Goal: Navigation & Orientation: Find specific page/section

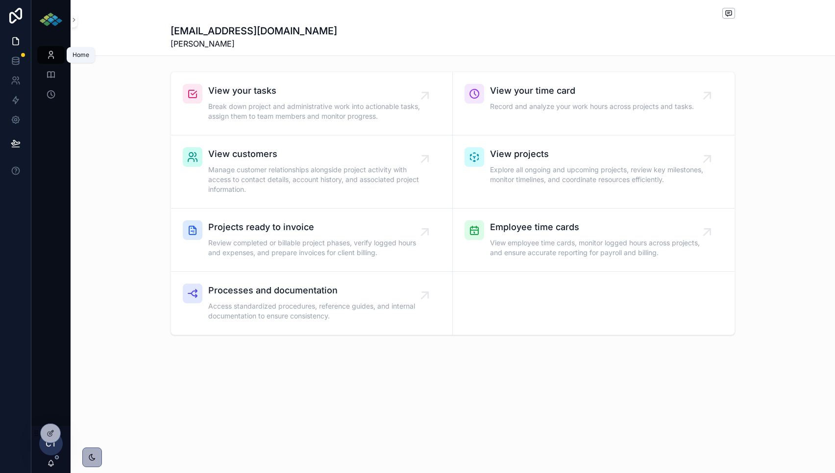
click at [50, 54] on icon "scrollable content" at bounding box center [51, 55] width 10 height 10
click at [19, 37] on icon at bounding box center [16, 41] width 10 height 10
click at [17, 43] on icon at bounding box center [16, 41] width 10 height 10
click at [17, 59] on icon at bounding box center [16, 61] width 10 height 10
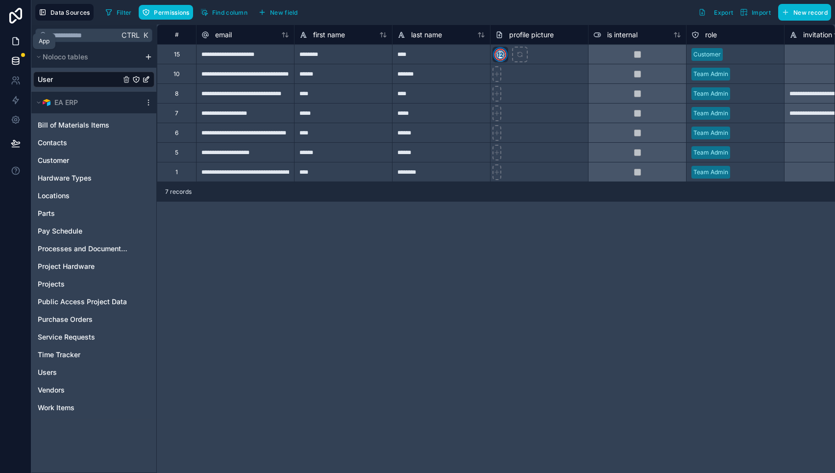
click at [14, 43] on icon at bounding box center [16, 41] width 10 height 10
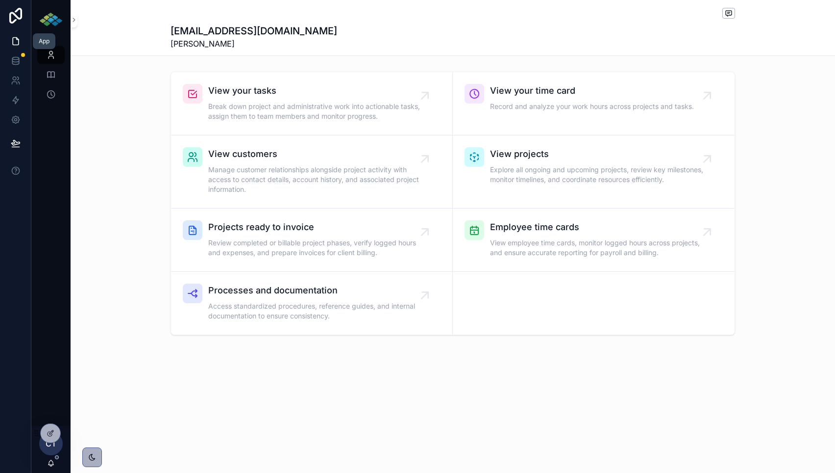
click at [27, 43] on link at bounding box center [15, 41] width 31 height 20
click at [268, 95] on span "View your tasks" at bounding box center [316, 91] width 217 height 14
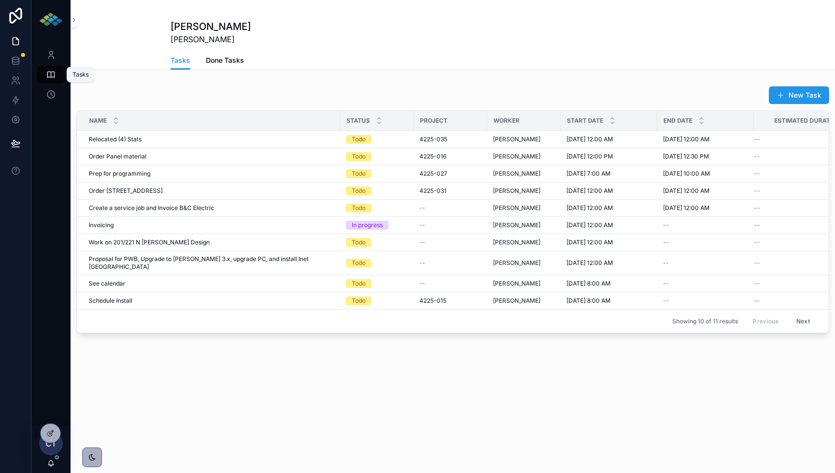
click at [49, 70] on icon "scrollable content" at bounding box center [51, 75] width 10 height 10
click at [54, 90] on icon "scrollable content" at bounding box center [51, 94] width 10 height 10
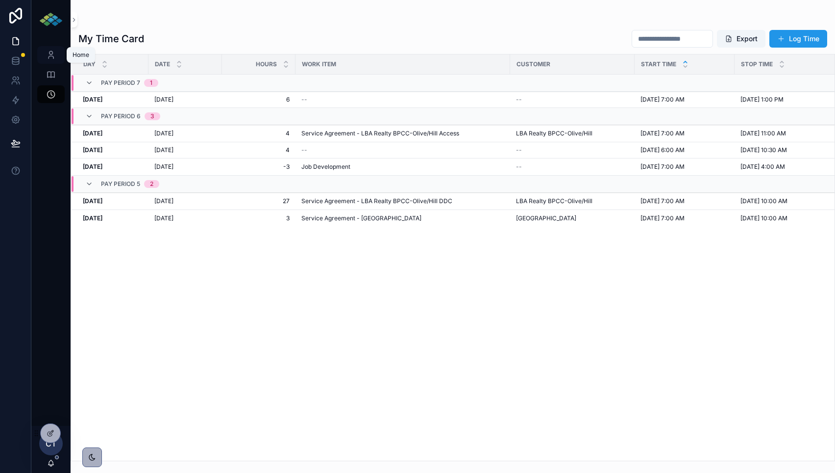
click at [53, 51] on icon "scrollable content" at bounding box center [51, 55] width 10 height 10
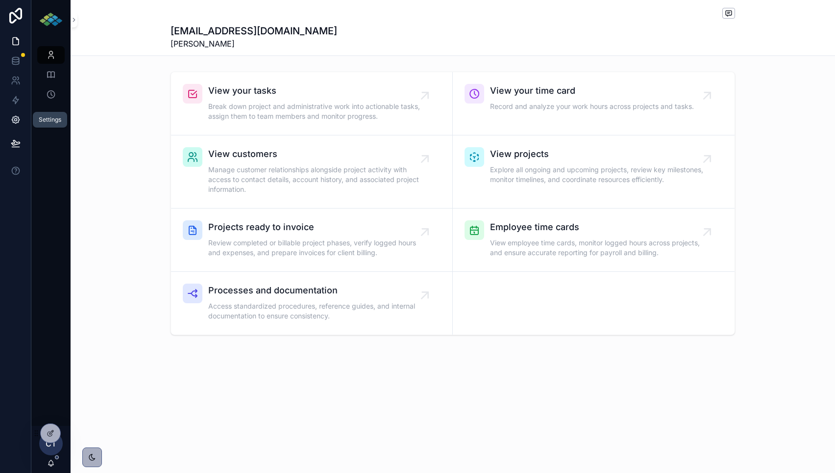
click at [19, 122] on icon at bounding box center [15, 119] width 7 height 7
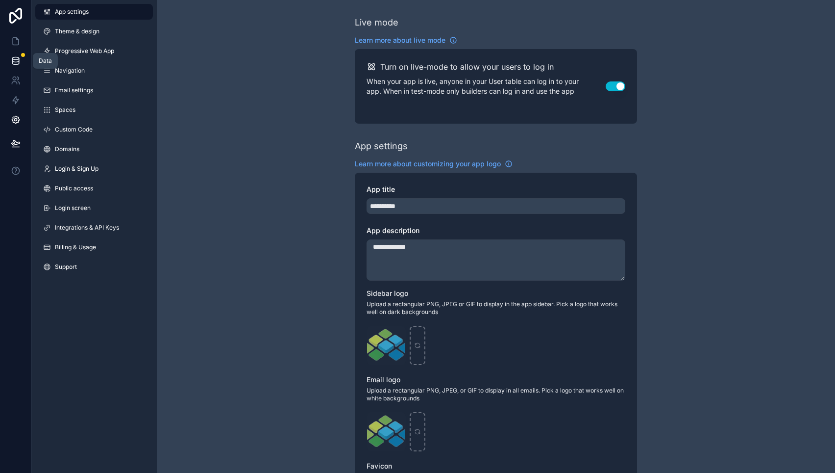
click at [14, 60] on icon at bounding box center [15, 58] width 6 height 2
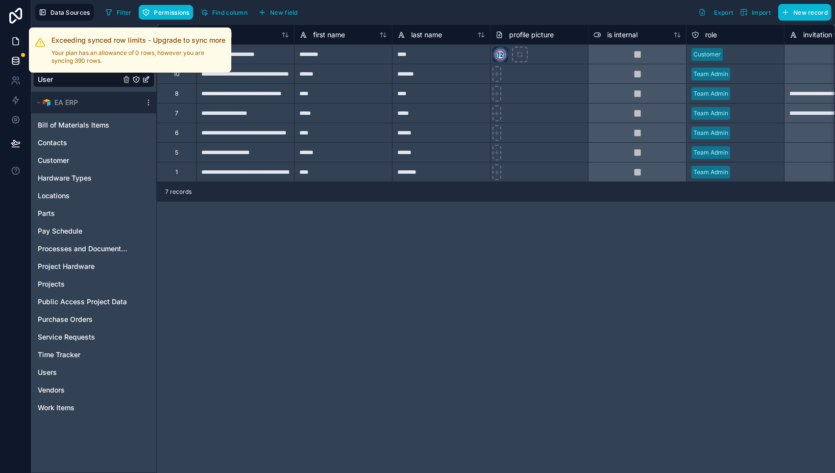
click at [13, 33] on link at bounding box center [15, 41] width 31 height 20
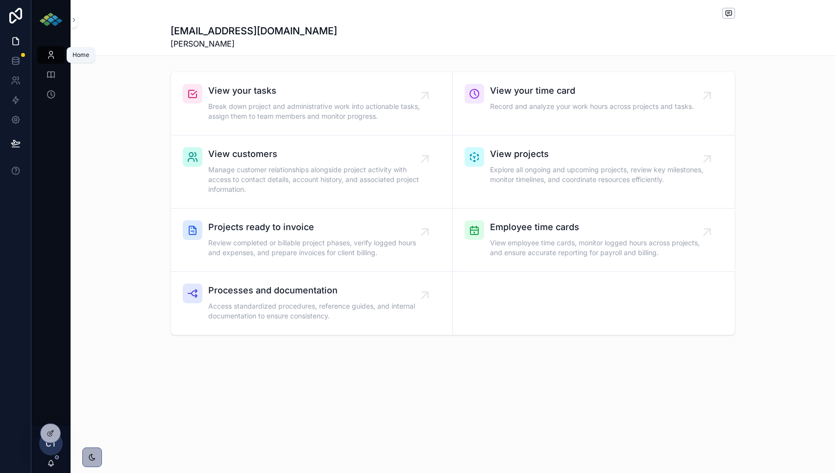
click at [51, 56] on icon "scrollable content" at bounding box center [51, 55] width 10 height 10
click at [52, 77] on icon "scrollable content" at bounding box center [51, 75] width 10 height 10
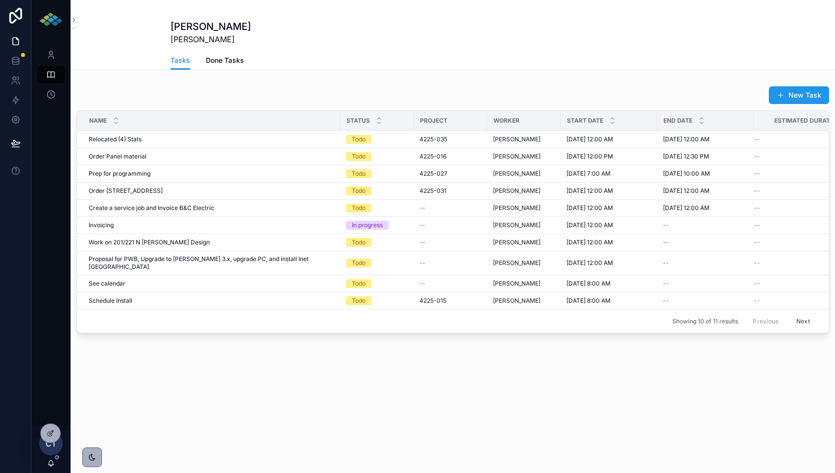
click at [217, 58] on span "Done Tasks" at bounding box center [225, 60] width 38 height 10
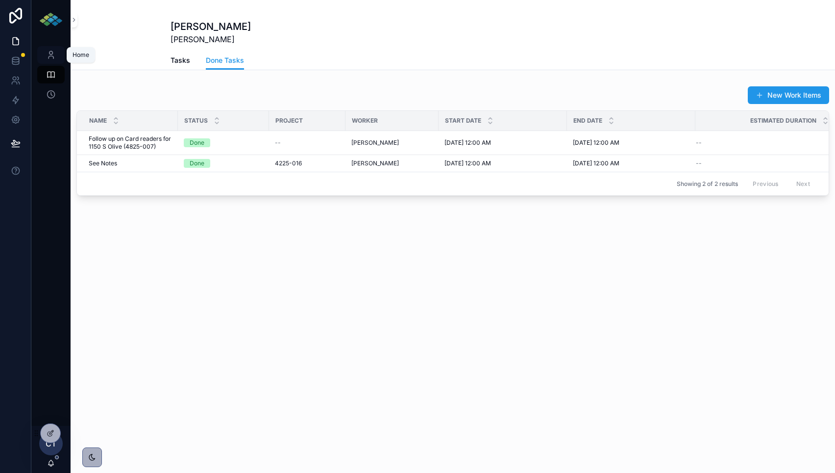
click at [52, 52] on icon "scrollable content" at bounding box center [51, 55] width 10 height 10
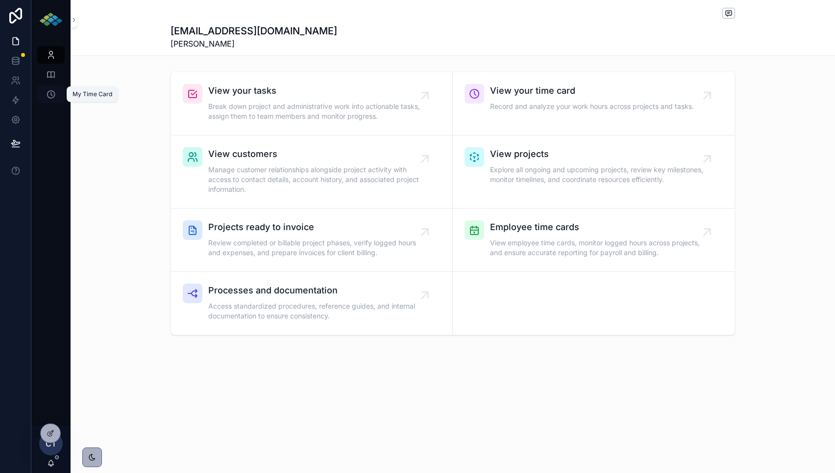
click at [48, 97] on icon "scrollable content" at bounding box center [51, 94] width 10 height 10
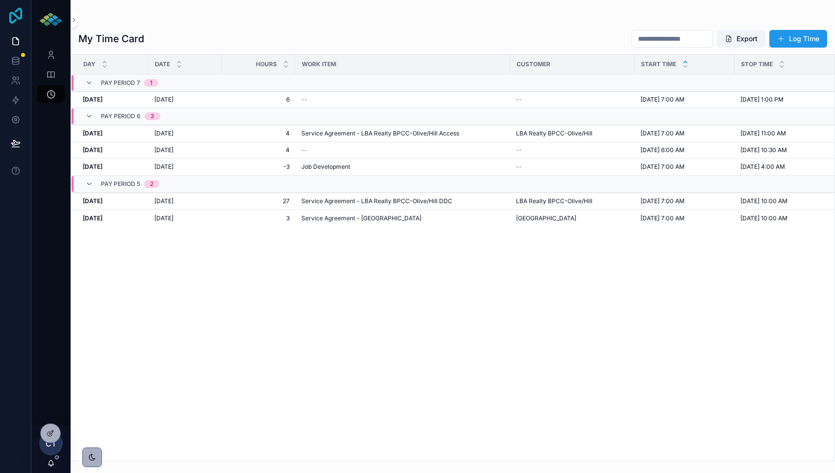
click at [15, 14] on icon at bounding box center [15, 16] width 13 height 16
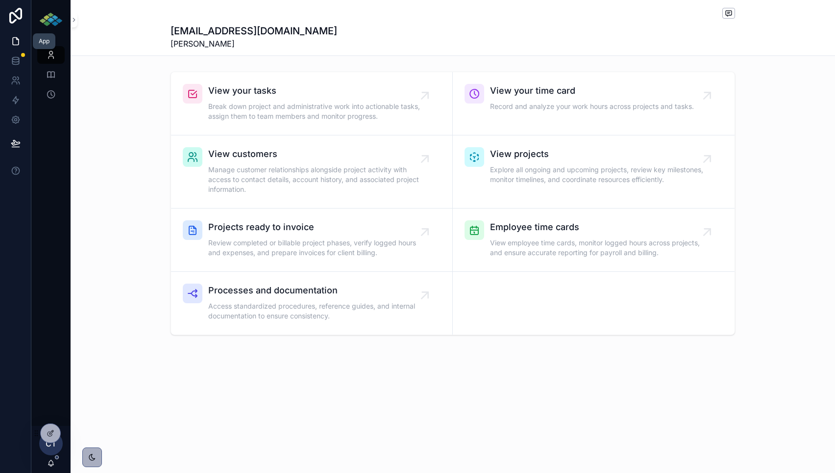
click at [18, 40] on icon at bounding box center [16, 41] width 10 height 10
click at [17, 42] on icon at bounding box center [16, 41] width 10 height 10
click at [16, 119] on icon at bounding box center [15, 120] width 2 height 2
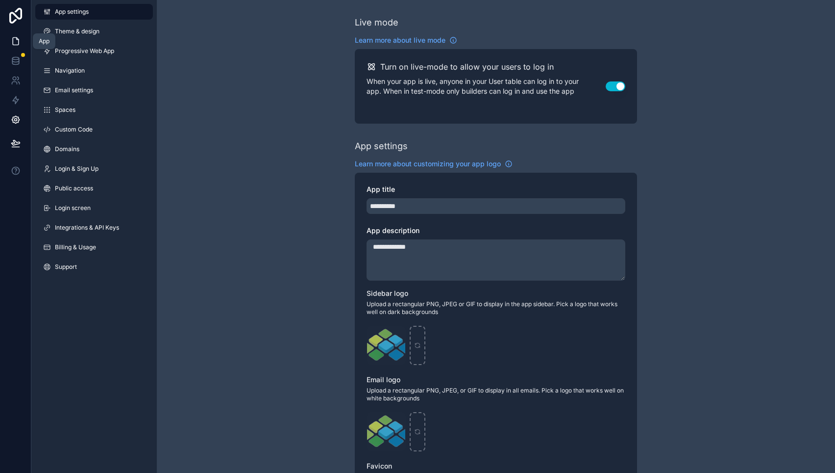
click at [16, 42] on icon at bounding box center [16, 41] width 10 height 10
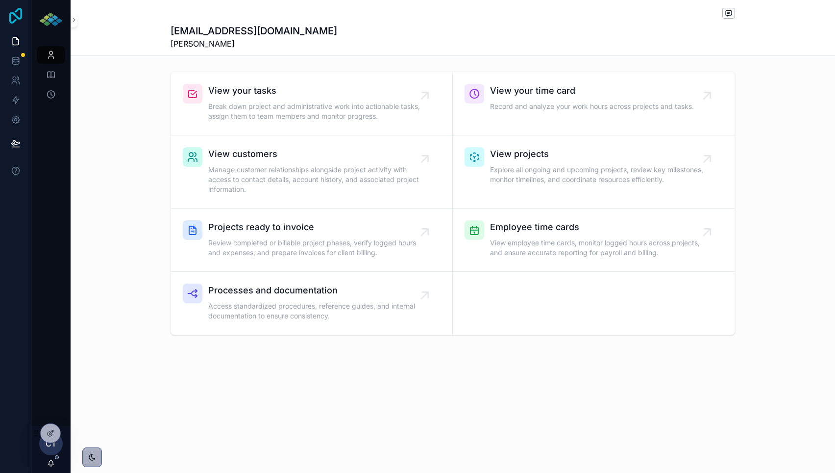
click at [19, 20] on icon at bounding box center [16, 16] width 20 height 16
